Goal: Task Accomplishment & Management: Use online tool/utility

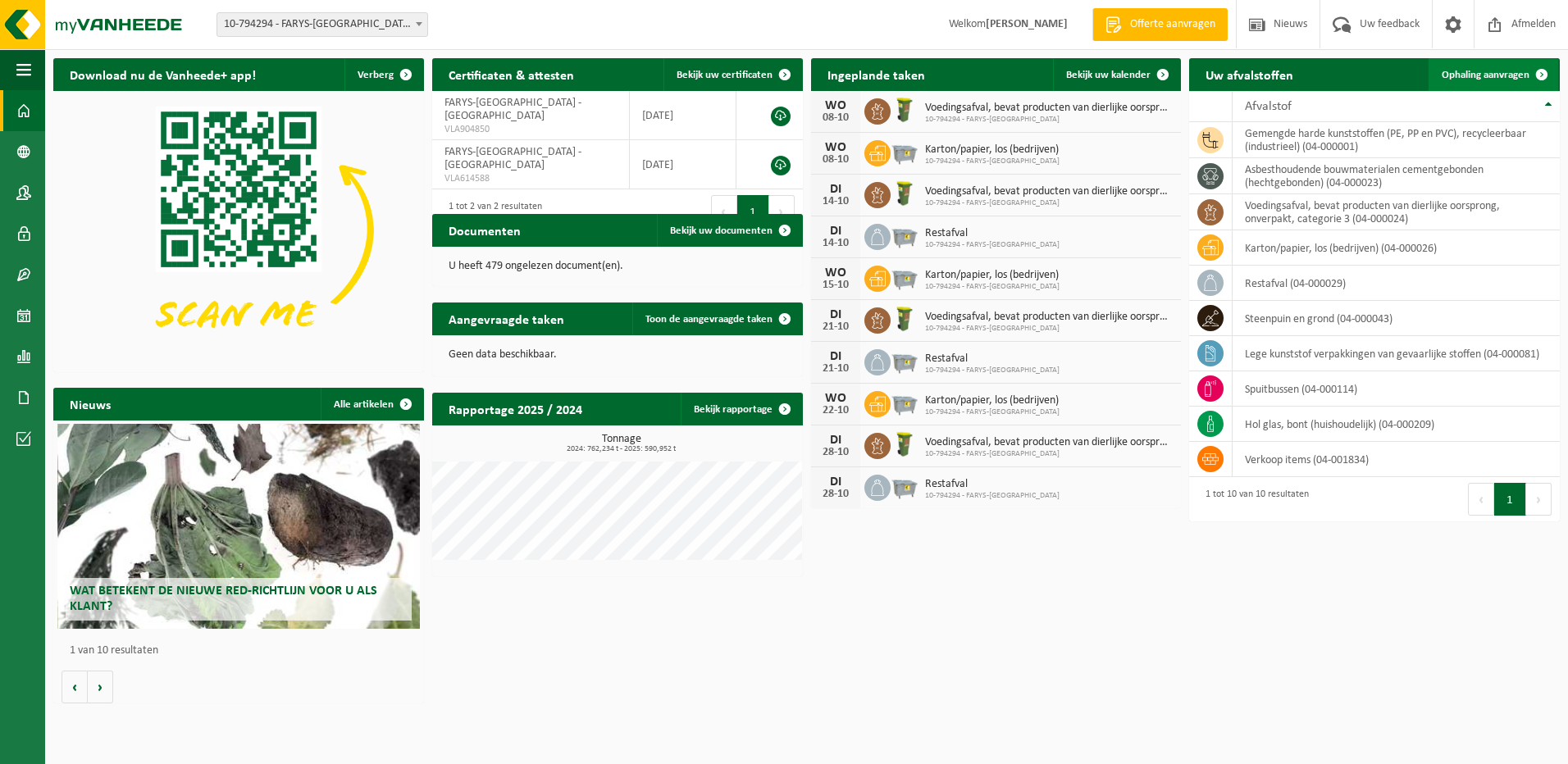
drag, startPoint x: 1494, startPoint y: 76, endPoint x: 1479, endPoint y: 84, distance: 17.0
click at [1494, 76] on span "Ophaling aanvragen" at bounding box center [1485, 75] width 88 height 11
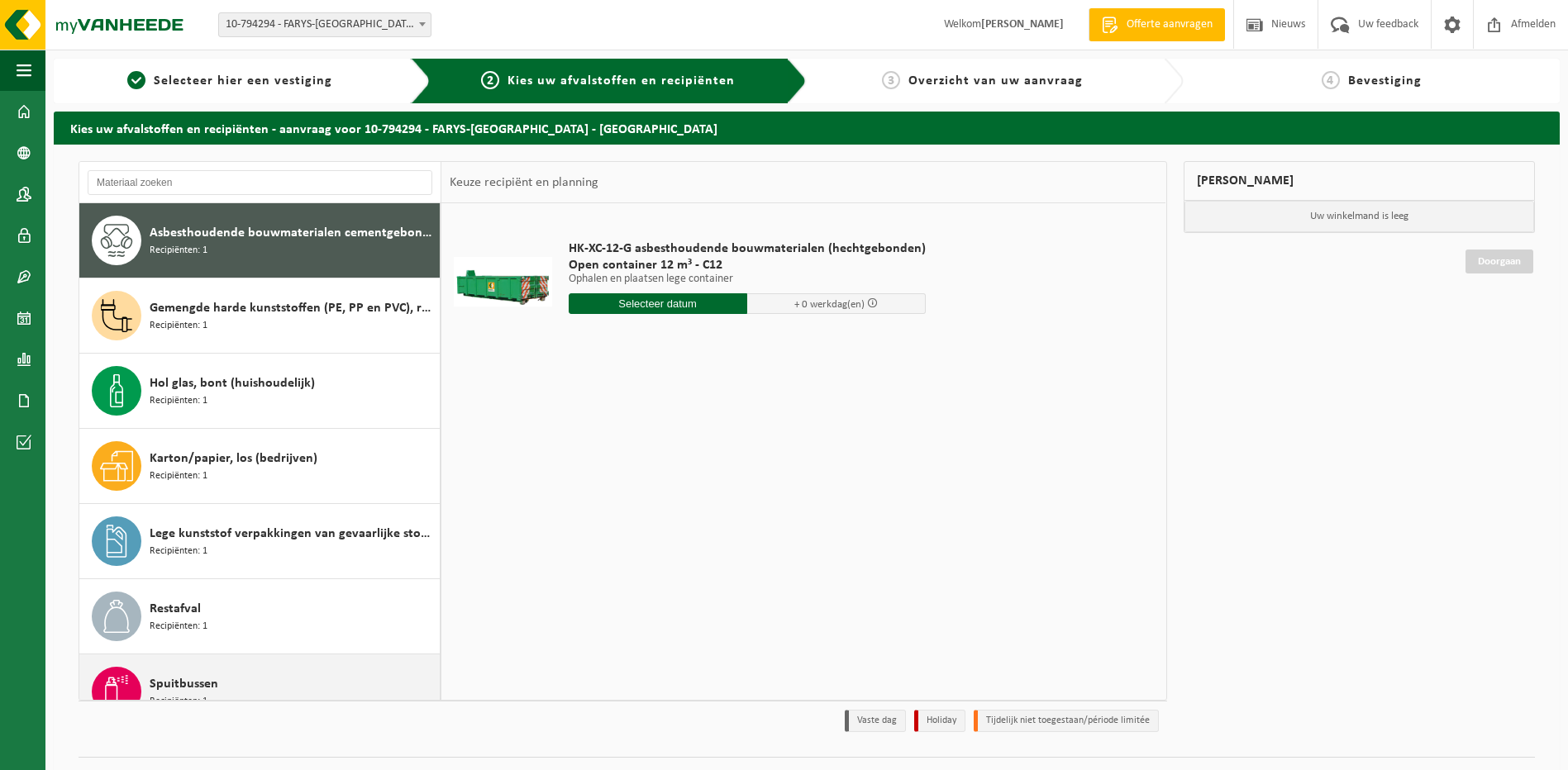
scroll to position [180, 0]
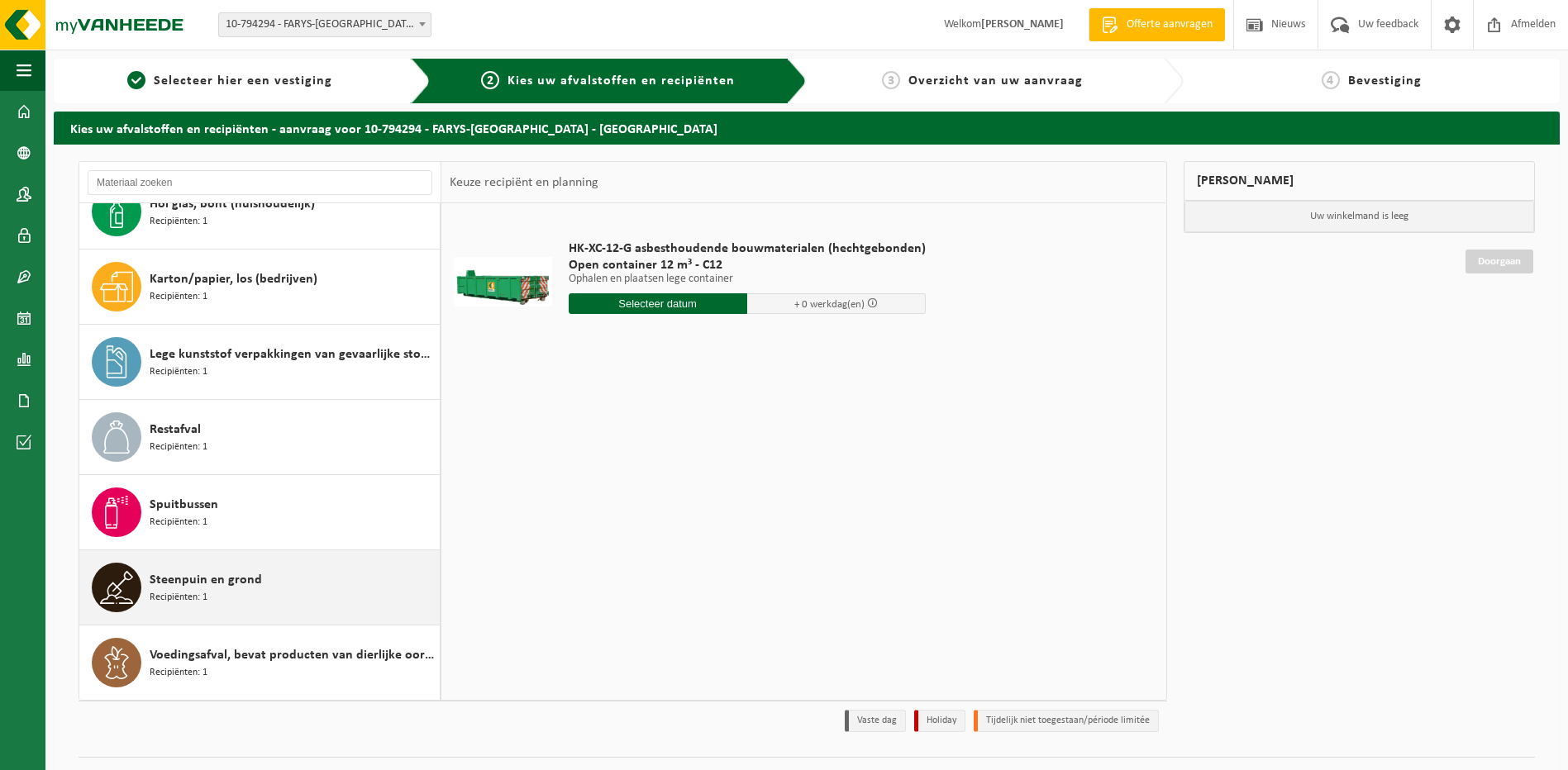
click at [211, 589] on span "Steenpuin en grond" at bounding box center [205, 580] width 112 height 20
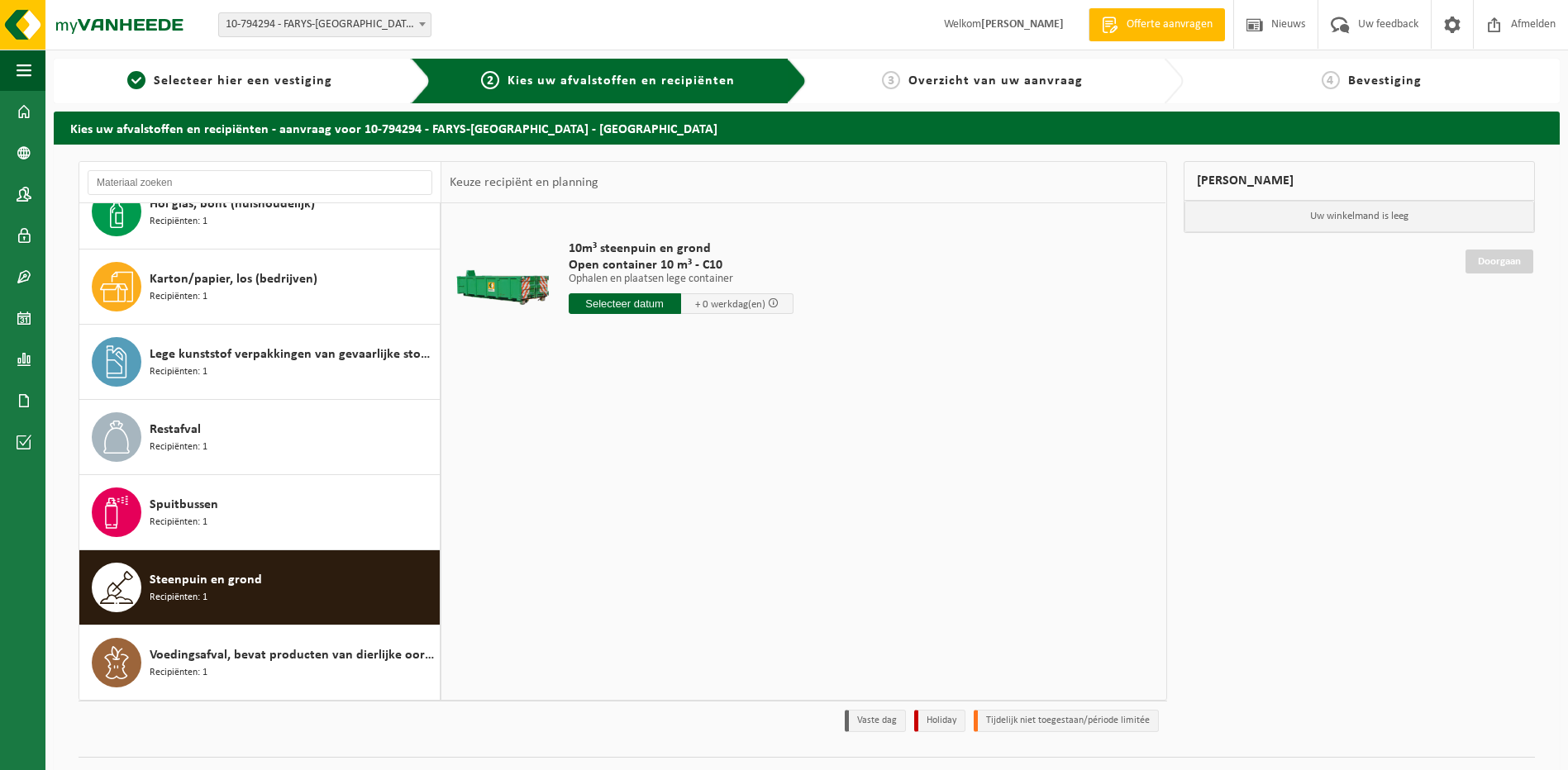
click at [650, 305] on input "text" at bounding box center [624, 304] width 112 height 21
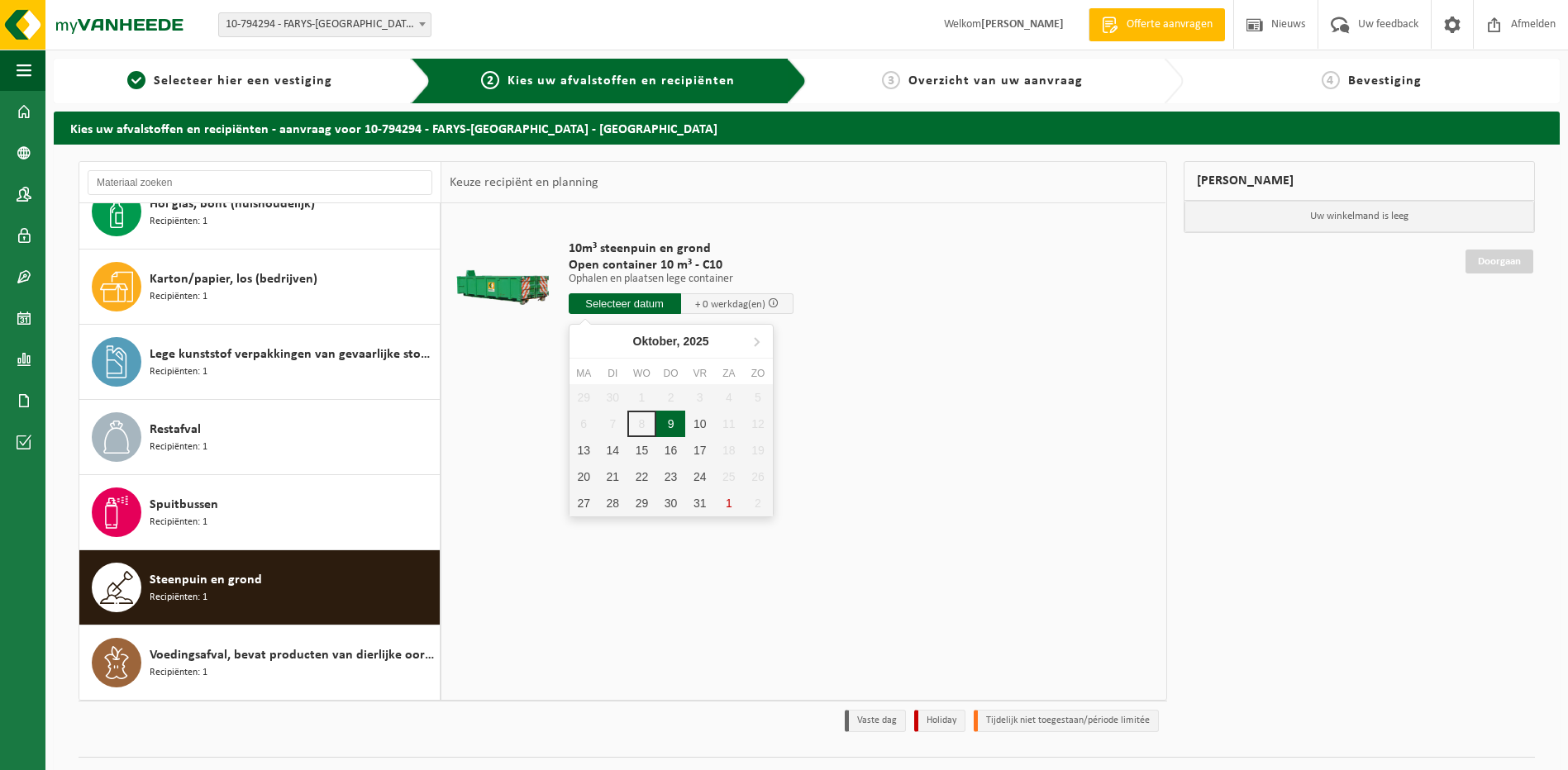
click at [671, 424] on div "9" at bounding box center [670, 424] width 29 height 27
type input "Van 2025-10-09"
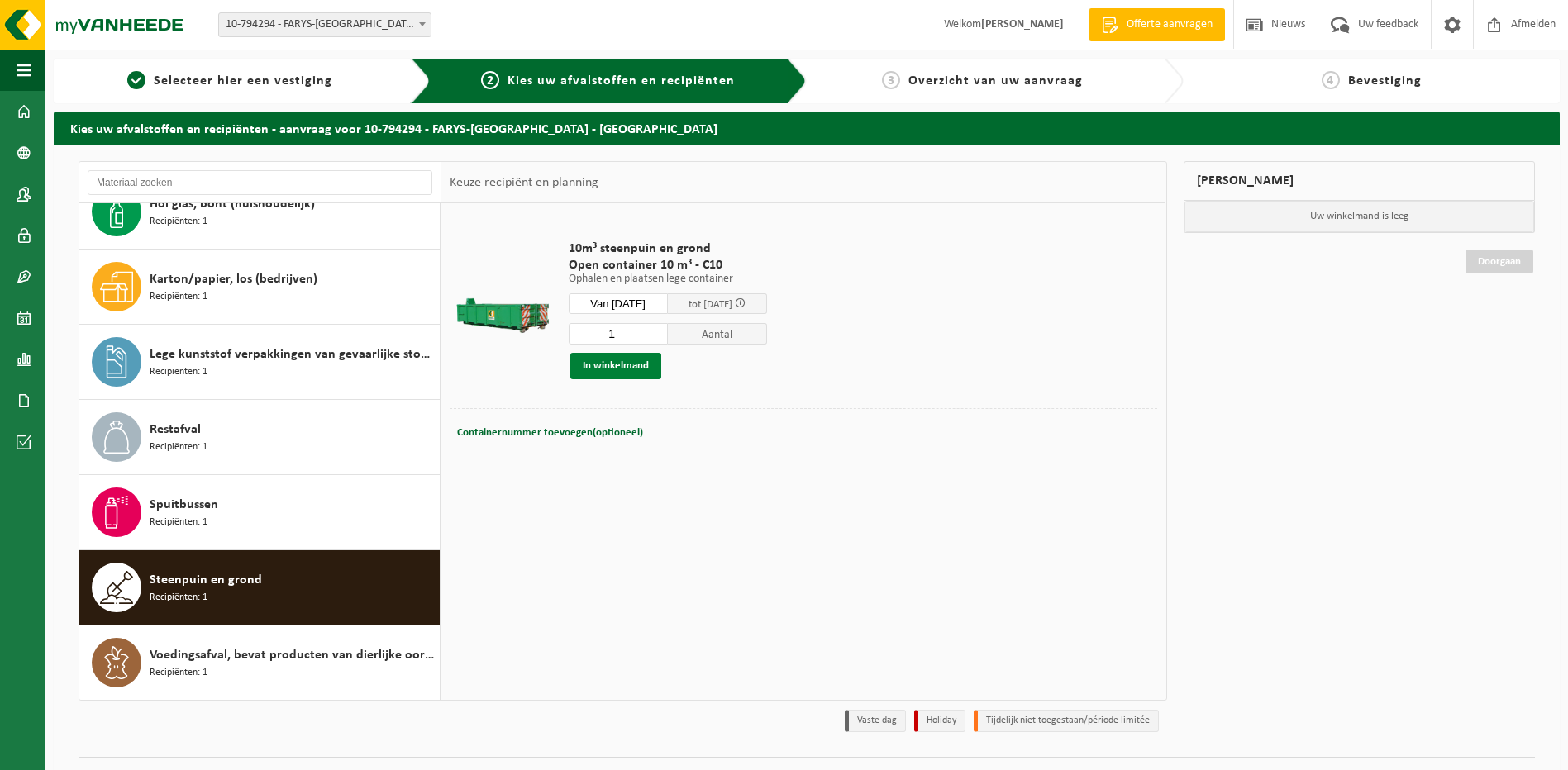
click at [596, 360] on button "In winkelmand" at bounding box center [616, 366] width 91 height 27
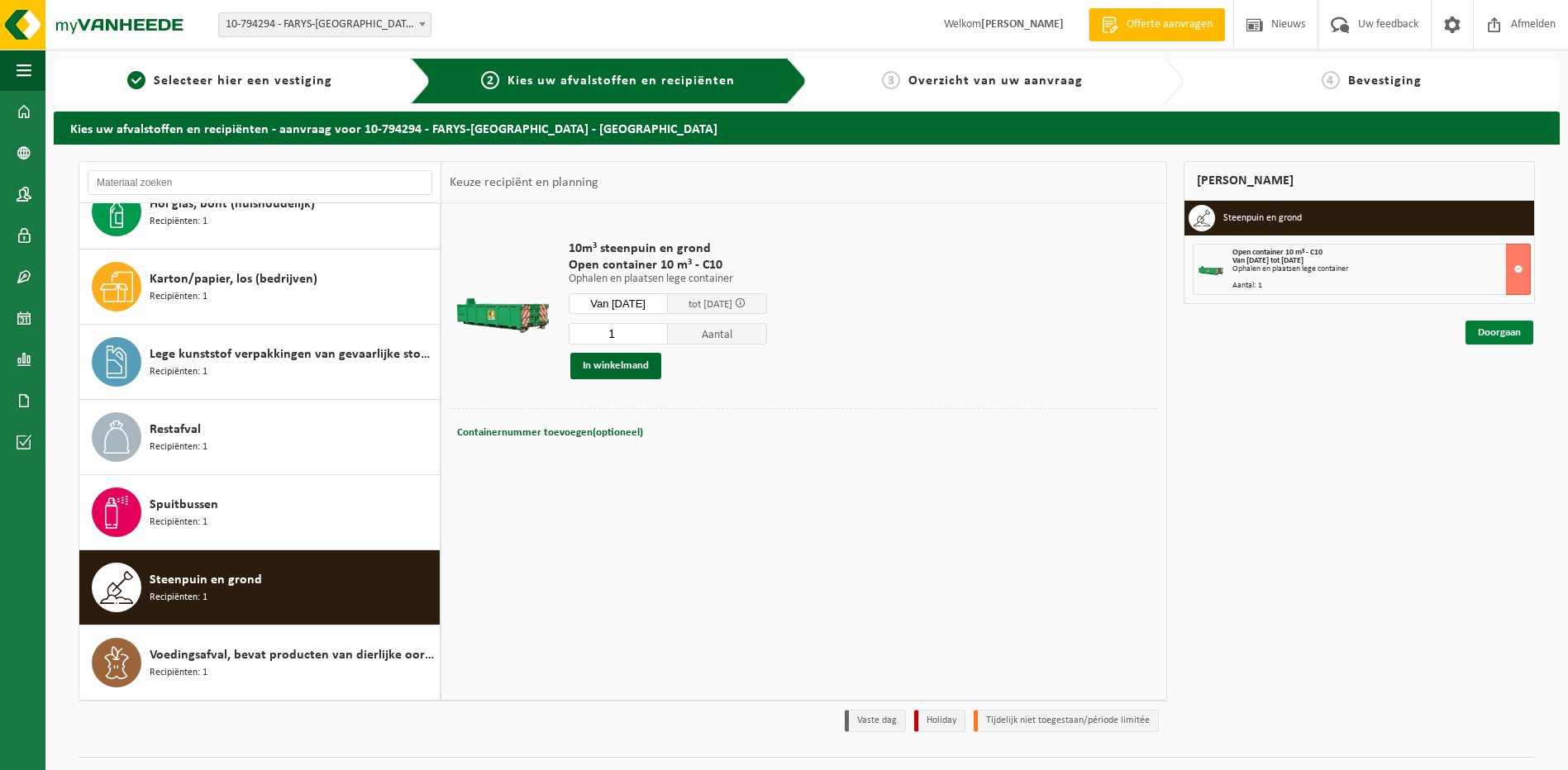
click at [1499, 332] on link "Doorgaan" at bounding box center [1500, 332] width 67 height 24
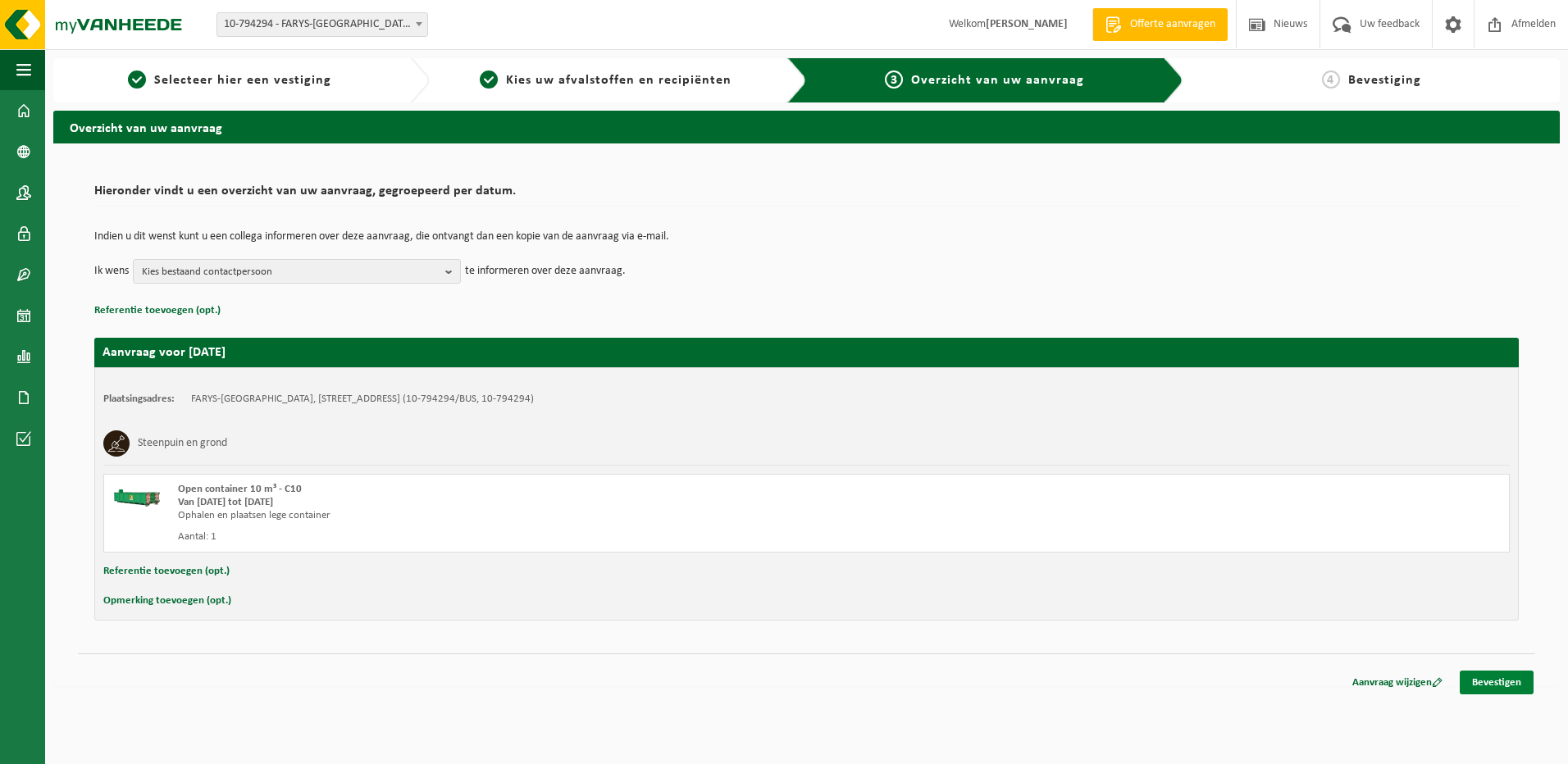
click at [1483, 685] on link "Bevestigen" at bounding box center [1496, 682] width 74 height 24
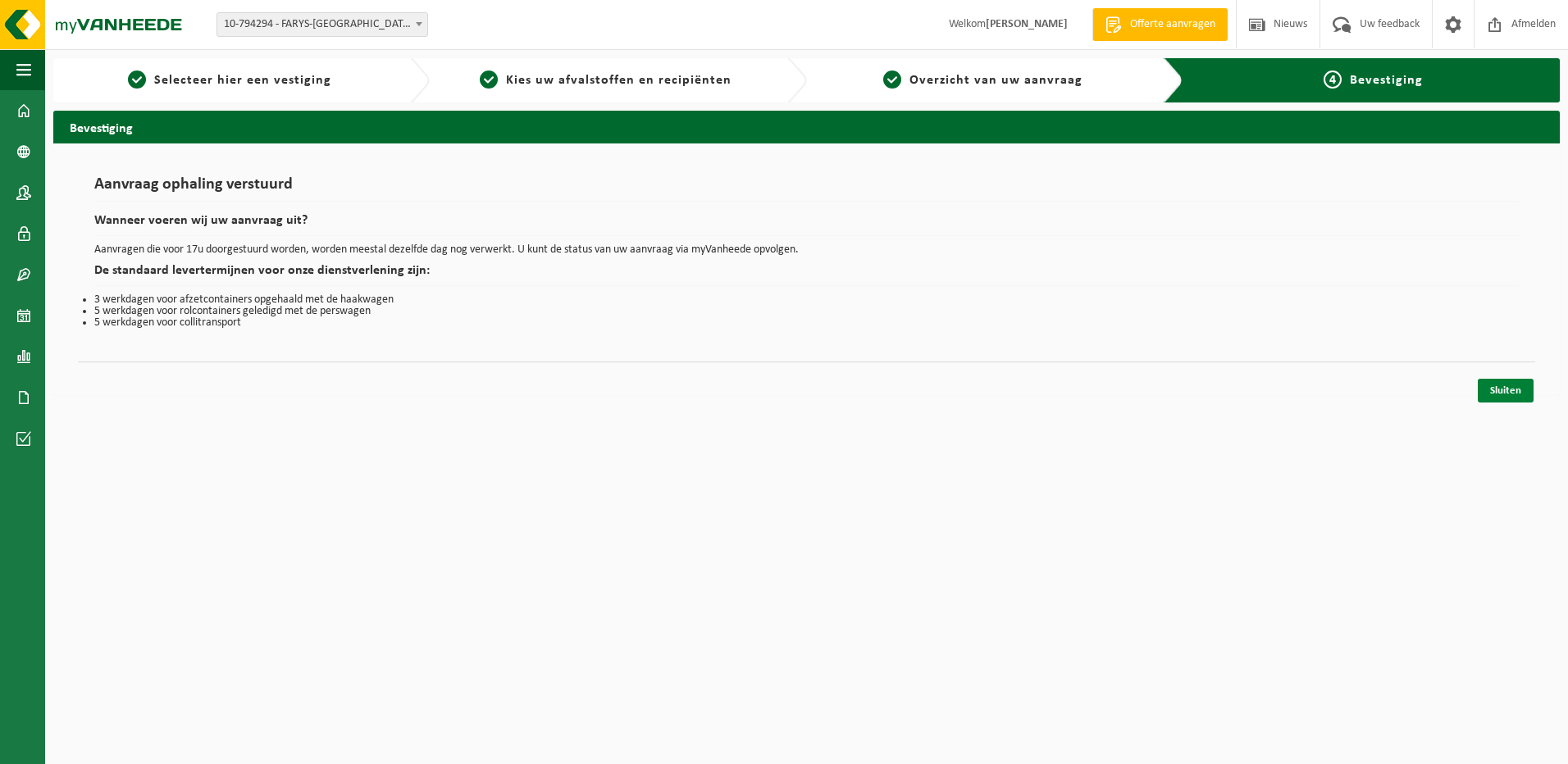
click at [1511, 391] on link "Sluiten" at bounding box center [1505, 391] width 56 height 24
